Goal: Information Seeking & Learning: Learn about a topic

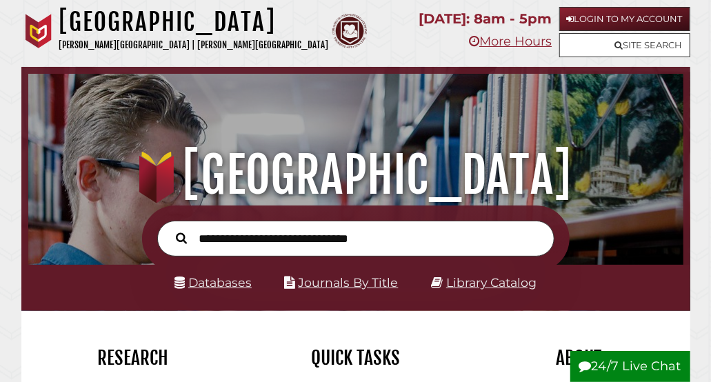
scroll to position [425, 648]
type input "**********"
click at [170, 229] on button "Search" at bounding box center [182, 237] width 25 height 17
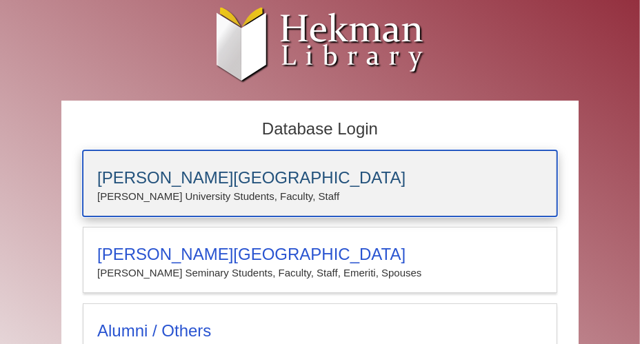
click at [173, 174] on h3 "[PERSON_NAME][GEOGRAPHIC_DATA]" at bounding box center [319, 177] width 445 height 19
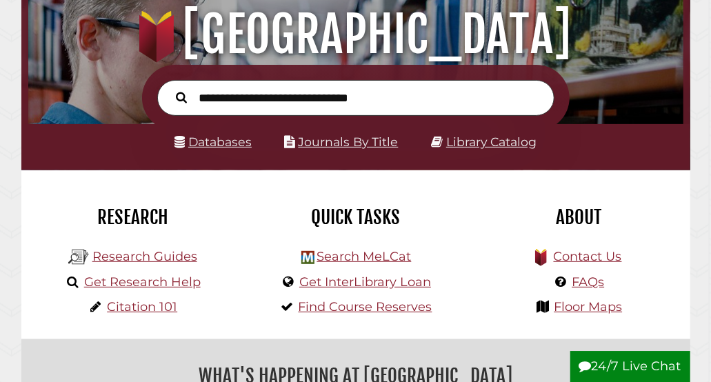
scroll to position [143, 0]
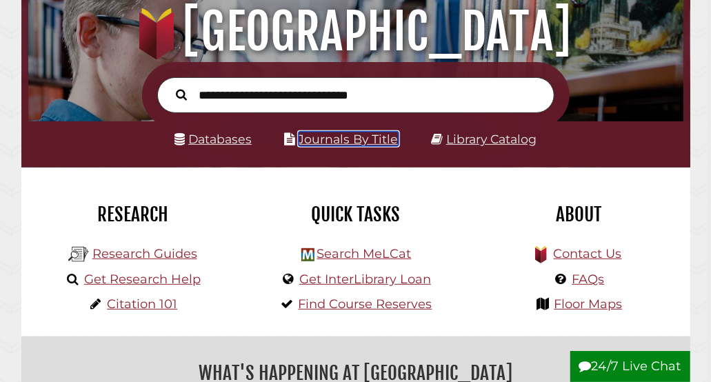
click at [348, 134] on link "Journals By Title" at bounding box center [348, 139] width 100 height 14
